Goal: Information Seeking & Learning: Learn about a topic

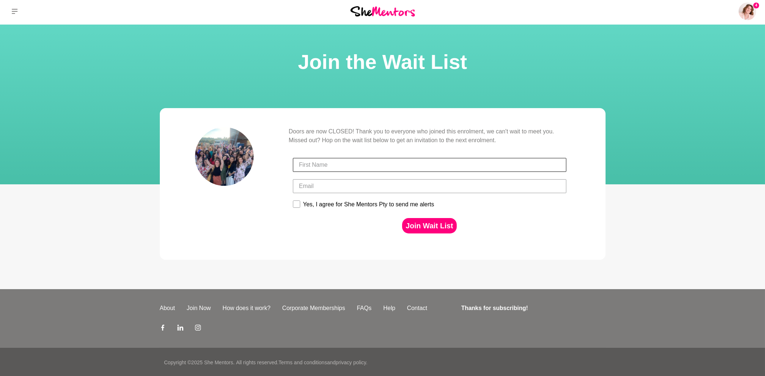
scroll to position [3, 0]
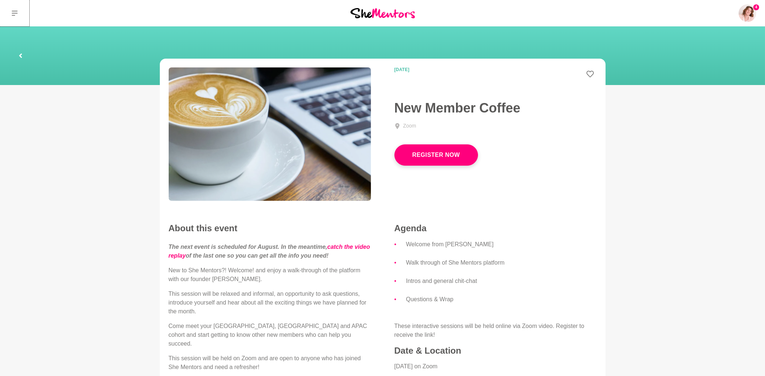
click at [13, 12] on icon at bounding box center [15, 13] width 6 height 6
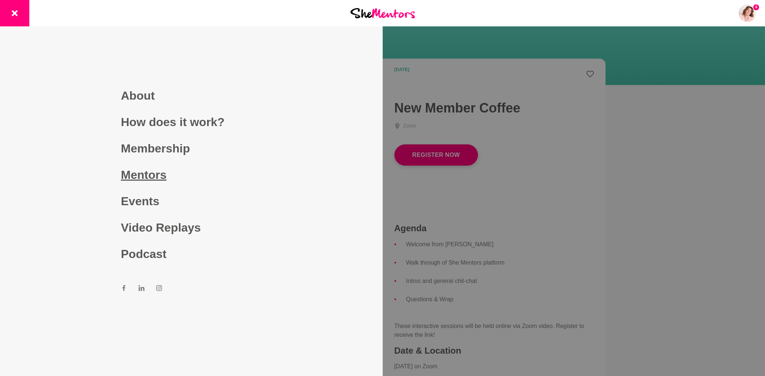
click at [151, 174] on link "Mentors" at bounding box center [191, 175] width 141 height 26
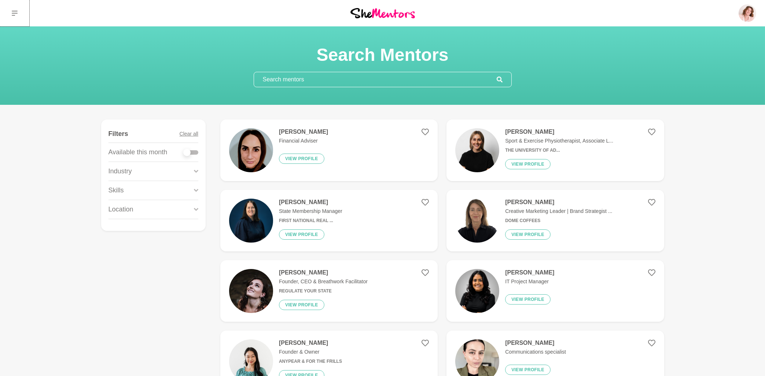
drag, startPoint x: 15, startPoint y: 12, endPoint x: 13, endPoint y: 18, distance: 5.4
click at [14, 12] on icon at bounding box center [15, 13] width 6 height 6
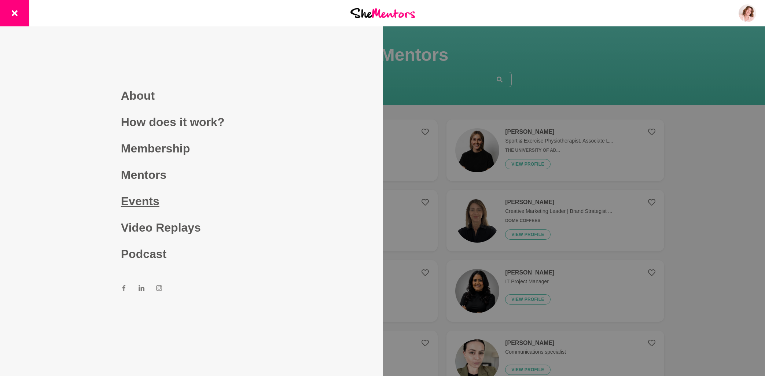
drag, startPoint x: 140, startPoint y: 204, endPoint x: 132, endPoint y: 201, distance: 7.8
click at [139, 204] on link "Events" at bounding box center [191, 201] width 141 height 26
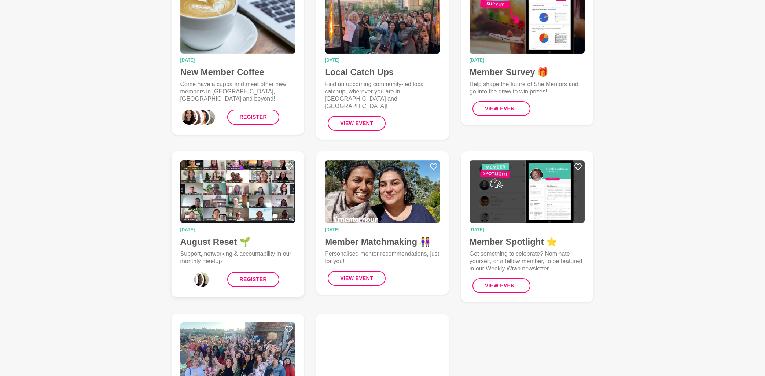
scroll to position [157, 0]
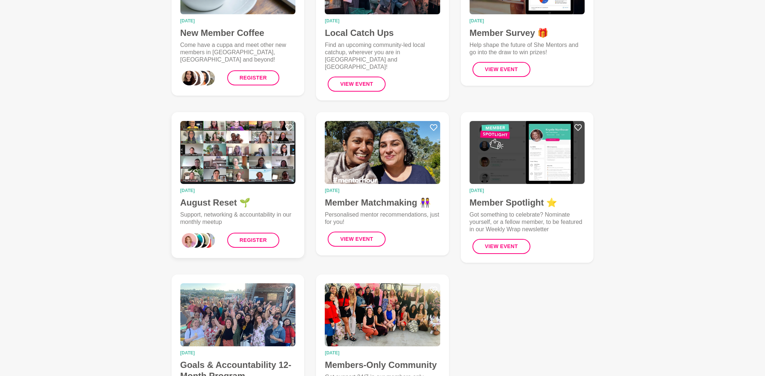
click at [202, 198] on h4 "August Reset 🌱" at bounding box center [237, 202] width 115 height 11
